Goal: Task Accomplishment & Management: Manage account settings

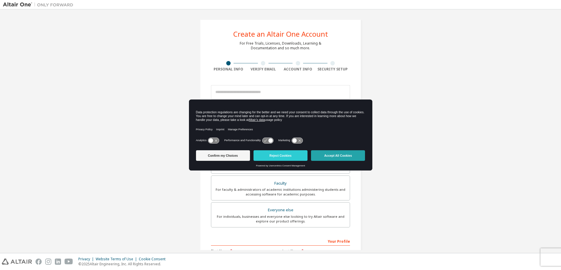
click at [332, 156] on button "Accept All Cookies" at bounding box center [338, 155] width 54 height 11
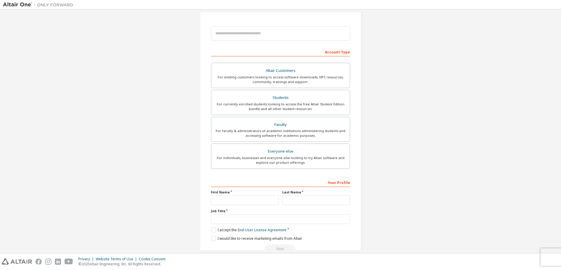
scroll to position [29, 0]
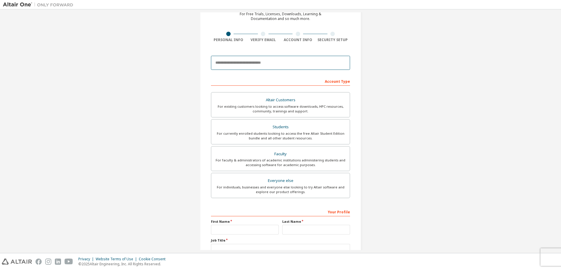
click at [219, 64] on input "email" at bounding box center [280, 63] width 139 height 14
type input "**********"
type input "*******"
type input "*********"
click at [279, 102] on div "Altair Customers" at bounding box center [281, 100] width 132 height 8
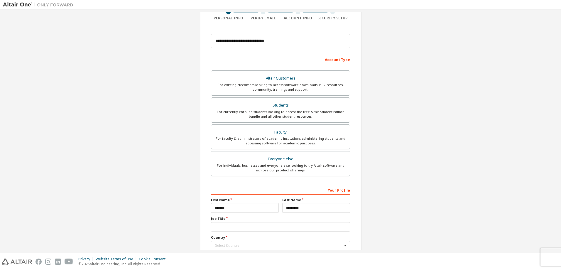
scroll to position [92, 0]
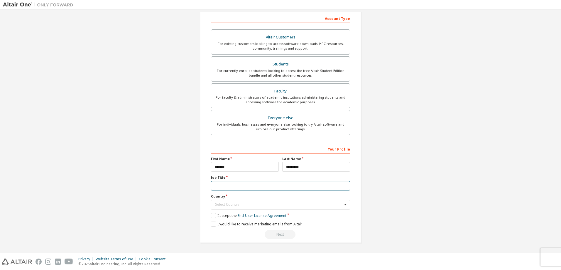
click at [221, 185] on input "text" at bounding box center [280, 186] width 139 height 10
type input "**********"
click at [221, 205] on div "Select Country" at bounding box center [279, 205] width 128 height 4
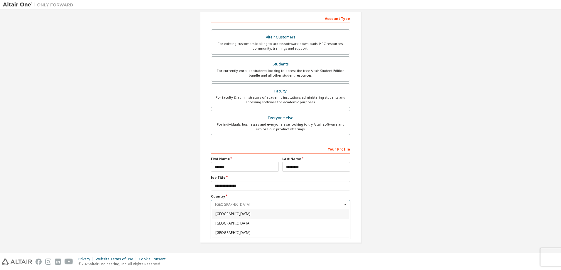
type input "*"
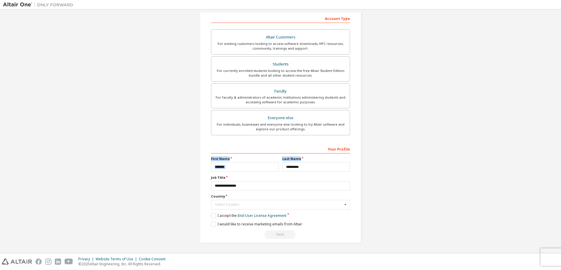
drag, startPoint x: 555, startPoint y: 151, endPoint x: 556, endPoint y: 158, distance: 7.3
click at [556, 158] on div "**********" at bounding box center [280, 131] width 555 height 238
click at [346, 207] on icon at bounding box center [345, 204] width 7 height 9
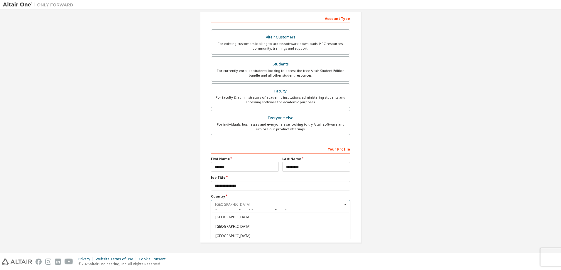
scroll to position [2114, 0]
click at [239, 213] on span "[GEOGRAPHIC_DATA]" at bounding box center [280, 213] width 131 height 4
type input "***"
type input "*"
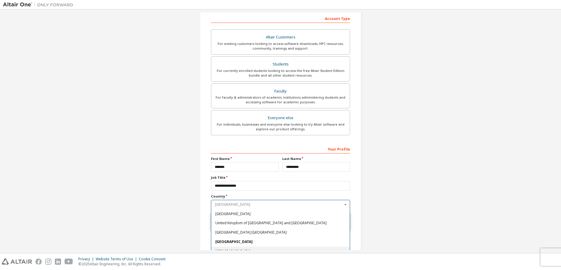
scroll to position [2114, 0]
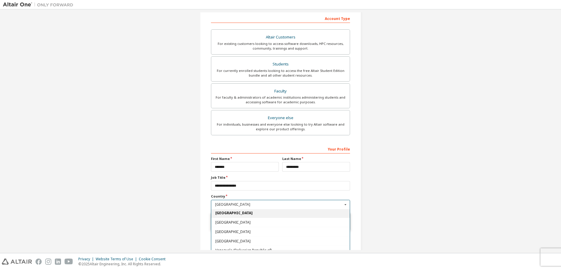
click at [245, 212] on span "[GEOGRAPHIC_DATA]" at bounding box center [280, 213] width 131 height 4
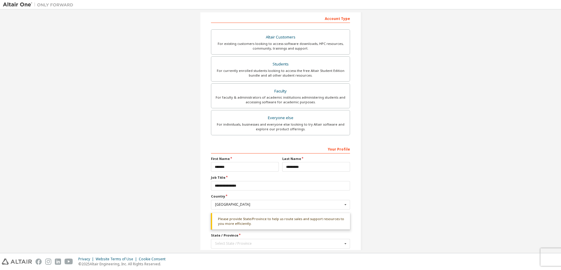
click at [307, 219] on div "Please provide State/Province to help us route sales and support resources to y…" at bounding box center [280, 221] width 139 height 17
click at [224, 242] on div "Select State / Province" at bounding box center [279, 244] width 128 height 4
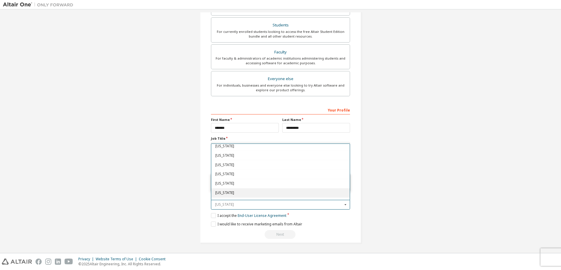
scroll to position [409, 0]
click at [223, 188] on span "Wisconsin" at bounding box center [280, 189] width 131 height 4
type input "**"
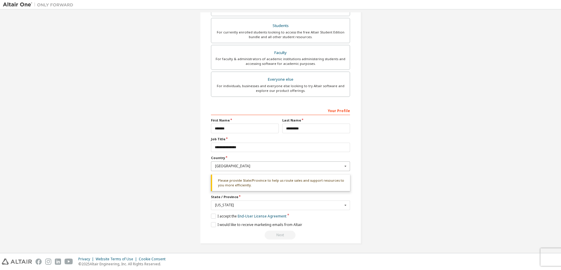
scroll to position [131, 0]
click at [211, 215] on label "I accept the End-User License Agreement" at bounding box center [248, 215] width 75 height 5
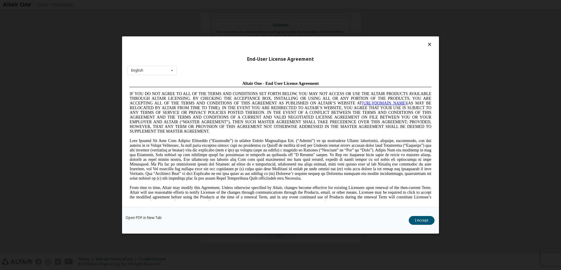
scroll to position [0, 0]
click at [418, 222] on button "I Accept" at bounding box center [422, 220] width 26 height 9
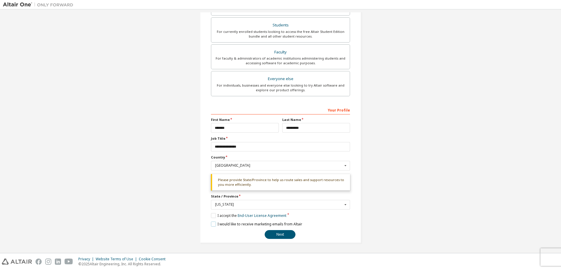
click at [212, 226] on label "I would like to receive marketing emails from Altair" at bounding box center [256, 224] width 91 height 5
click at [280, 234] on button "Next" at bounding box center [280, 234] width 31 height 9
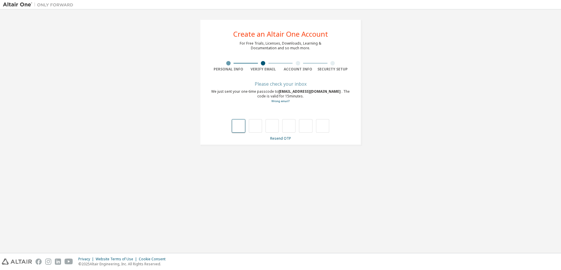
click at [239, 127] on input "text" at bounding box center [238, 126] width 13 height 14
type input "*"
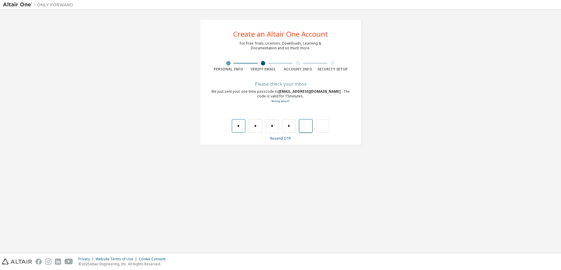
type input "*"
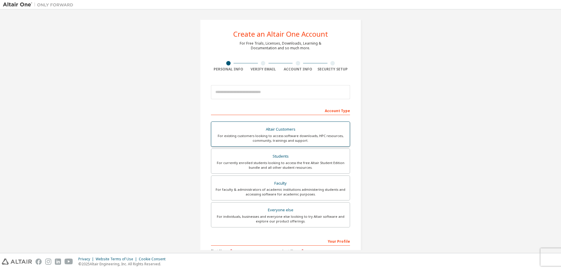
click at [266, 136] on div "For existing customers looking to access software downloads, HPC resources, com…" at bounding box center [281, 138] width 132 height 9
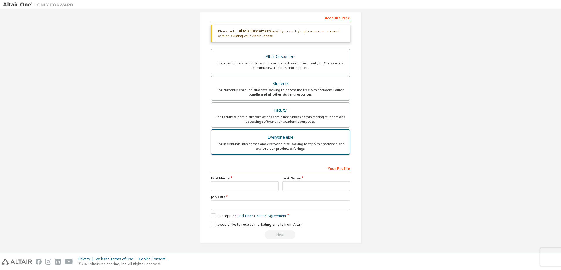
scroll to position [93, 0]
click at [242, 185] on input "text" at bounding box center [245, 186] width 68 height 10
type input "*******"
type input "**********"
type input "*********"
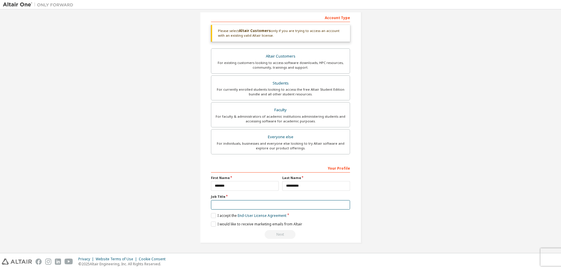
type input "**********"
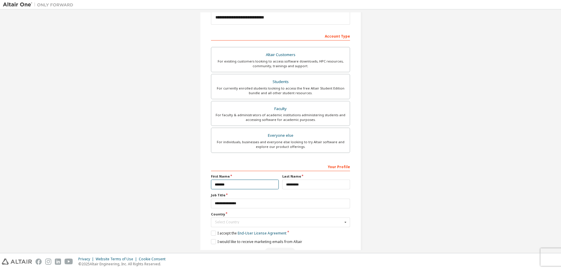
scroll to position [111, 0]
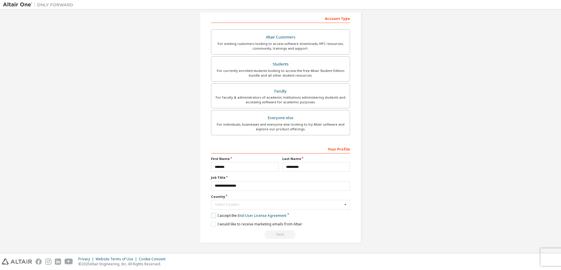
click at [215, 215] on label "I accept the End-User License Agreement" at bounding box center [248, 215] width 75 height 5
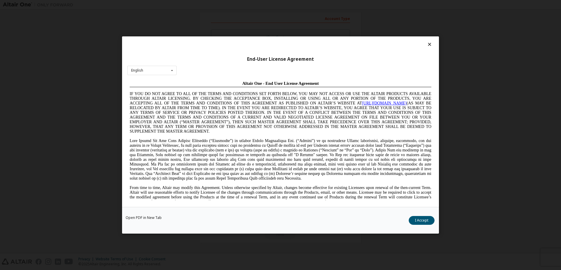
scroll to position [0, 0]
click at [421, 219] on button "I Accept" at bounding box center [422, 220] width 26 height 9
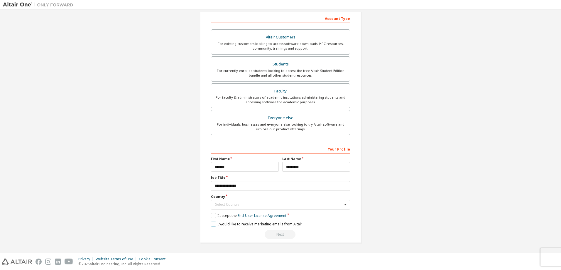
click at [211, 226] on label "I would like to receive marketing emails from Altair" at bounding box center [256, 224] width 91 height 5
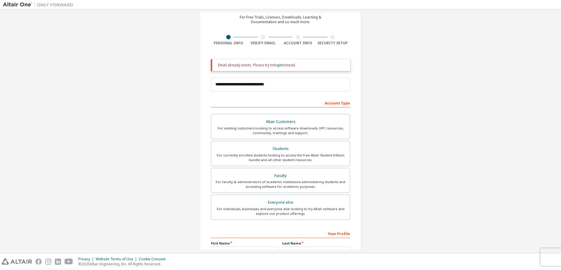
scroll to position [23, 0]
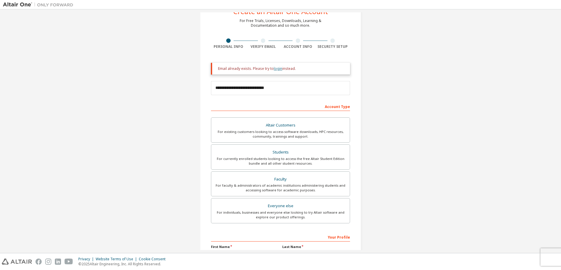
click at [277, 69] on link "login" at bounding box center [278, 68] width 9 height 5
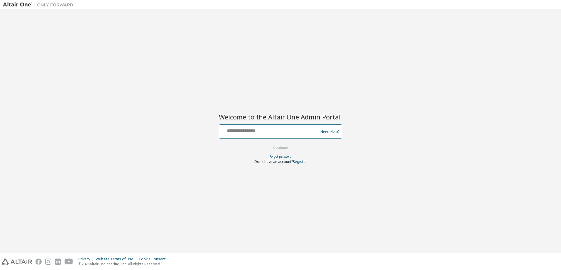
click at [255, 132] on input "text" at bounding box center [270, 130] width 96 height 9
type input "**********"
click at [285, 148] on button "Continue" at bounding box center [280, 147] width 27 height 9
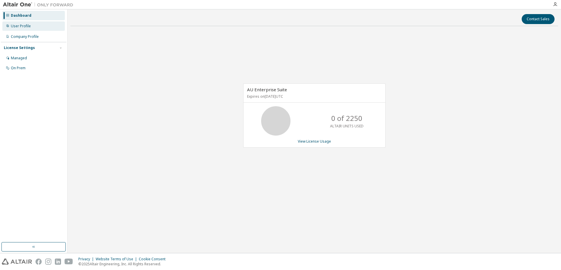
click at [26, 26] on div "User Profile" at bounding box center [21, 26] width 20 height 5
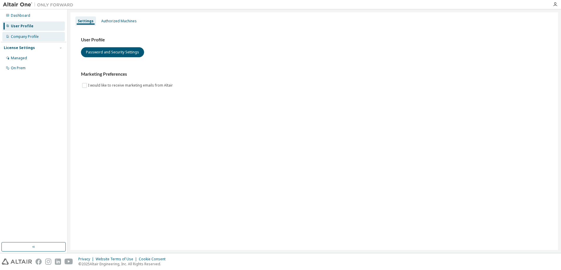
click at [23, 37] on div "Company Profile" at bounding box center [25, 36] width 28 height 5
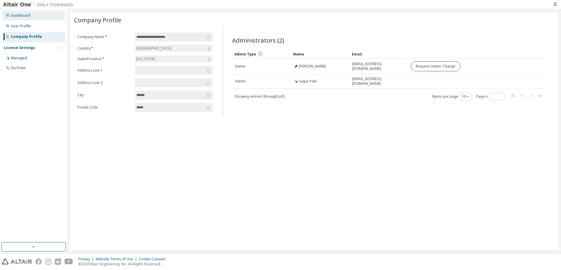
click at [21, 15] on div "Dashboard" at bounding box center [20, 15] width 19 height 5
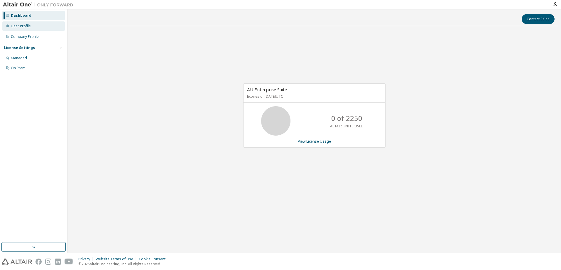
click at [29, 26] on div "User Profile" at bounding box center [21, 26] width 20 height 5
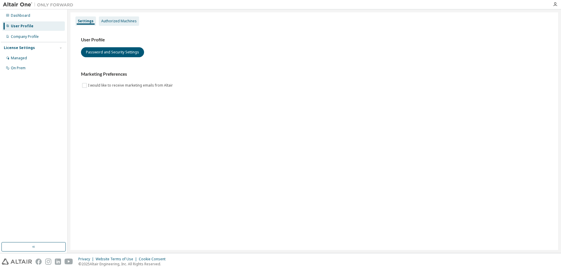
click at [119, 22] on div "Authorized Machines" at bounding box center [119, 21] width 36 height 5
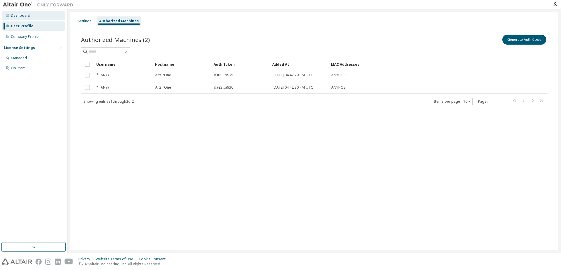
click at [24, 17] on div "Dashboard" at bounding box center [20, 15] width 19 height 5
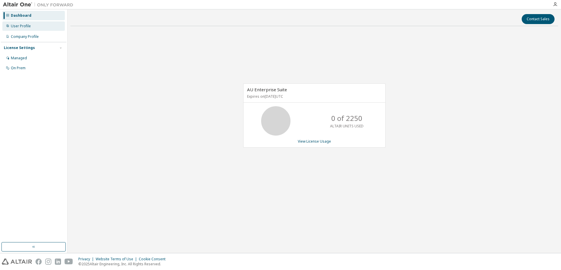
click at [27, 24] on div "User Profile" at bounding box center [21, 26] width 20 height 5
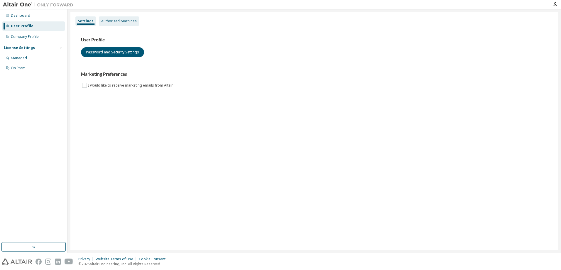
click at [128, 22] on div "Authorized Machines" at bounding box center [119, 21] width 36 height 5
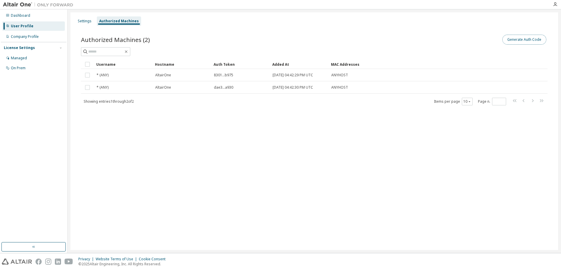
click at [517, 41] on button "Generate Auth Code" at bounding box center [525, 40] width 44 height 10
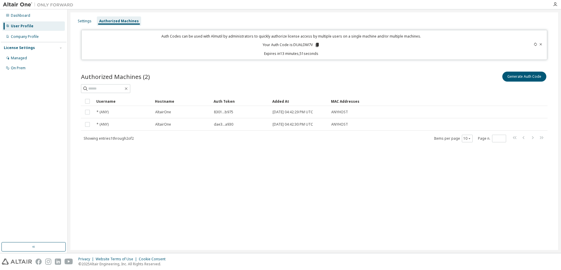
click at [536, 45] on icon at bounding box center [536, 45] width 4 height 4
click at [83, 21] on div "Settings" at bounding box center [85, 21] width 14 height 5
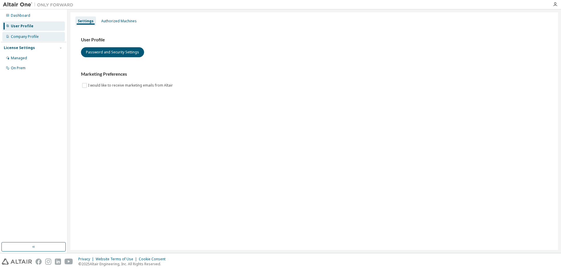
click at [25, 38] on div "Company Profile" at bounding box center [25, 36] width 28 height 5
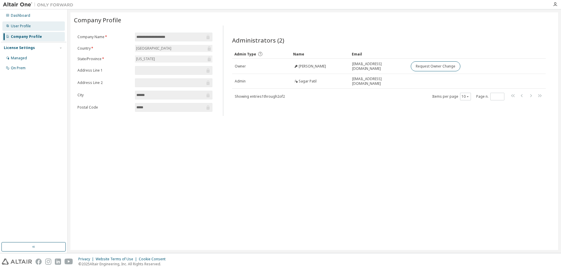
click at [22, 25] on div "User Profile" at bounding box center [21, 26] width 20 height 5
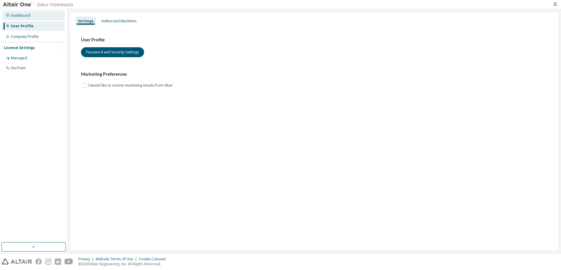
click at [19, 15] on div "Dashboard" at bounding box center [20, 15] width 19 height 5
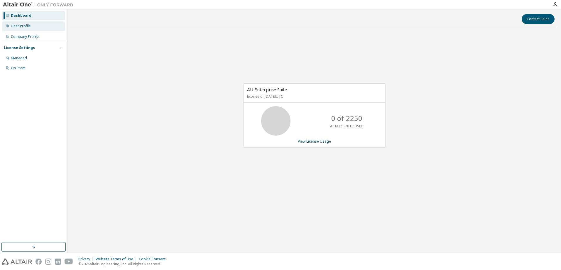
click at [27, 27] on div "User Profile" at bounding box center [21, 26] width 20 height 5
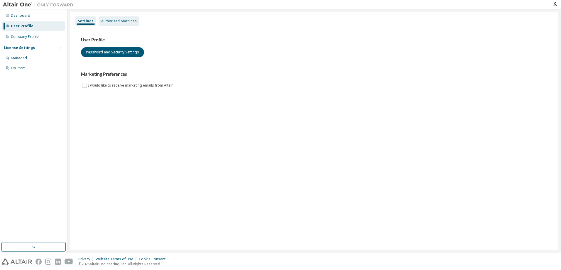
click at [118, 22] on div "Authorized Machines" at bounding box center [119, 21] width 36 height 5
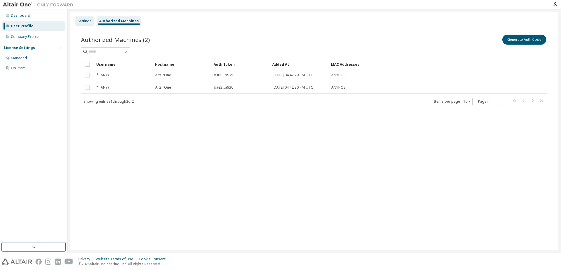
click at [89, 21] on div "Settings" at bounding box center [85, 21] width 14 height 5
